Goal: Browse casually: Explore the website without a specific task or goal

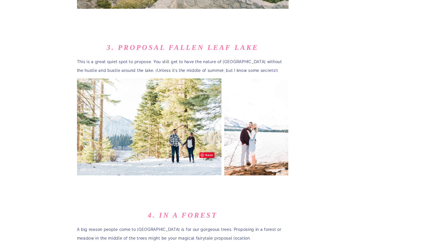
scroll to position [772, 0]
click at [265, 87] on img at bounding box center [256, 127] width 64 height 98
click at [253, 114] on img at bounding box center [256, 127] width 64 height 98
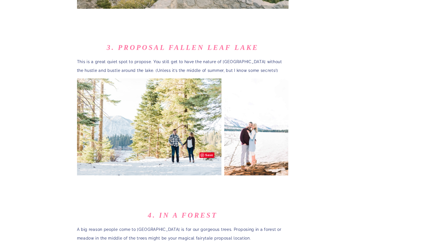
click at [168, 103] on img at bounding box center [149, 127] width 144 height 98
click at [275, 112] on img at bounding box center [256, 127] width 64 height 98
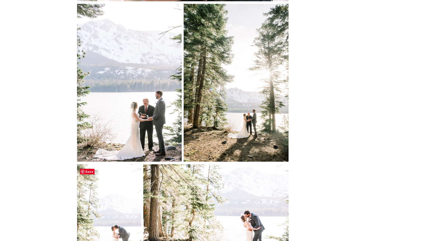
scroll to position [1301, 0]
